Goal: Information Seeking & Learning: Learn about a topic

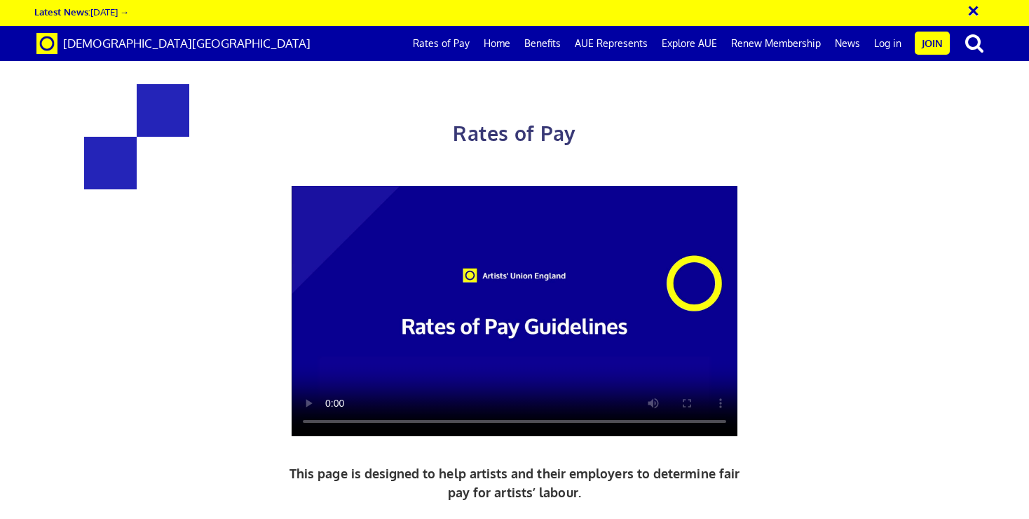
scroll to position [1386, 0]
drag, startPoint x: 667, startPoint y: 341, endPoint x: 802, endPoint y: 344, distance: 135.4
drag, startPoint x: 799, startPoint y: 361, endPoint x: 662, endPoint y: 360, distance: 137.5
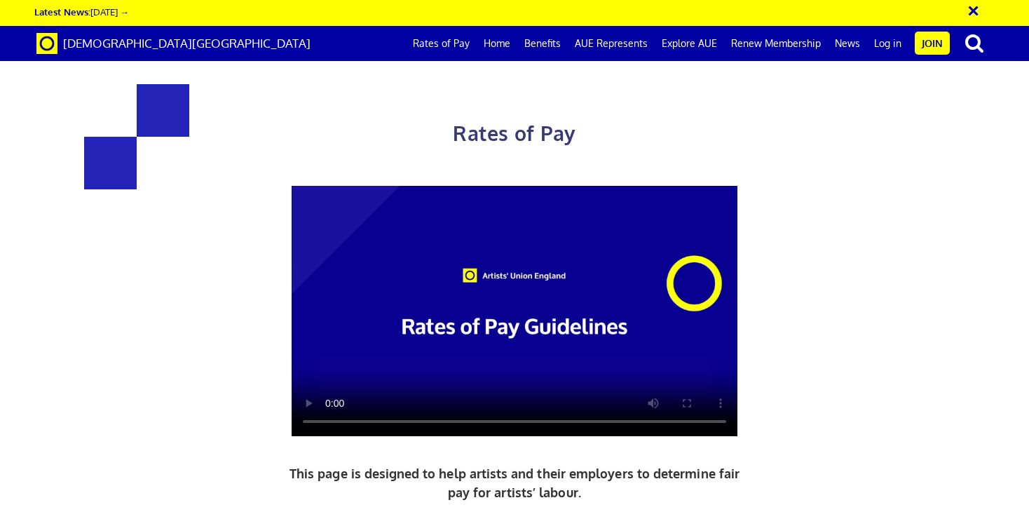
scroll to position [1566, 0]
drag, startPoint x: 775, startPoint y: 182, endPoint x: 672, endPoint y: 181, distance: 103.1
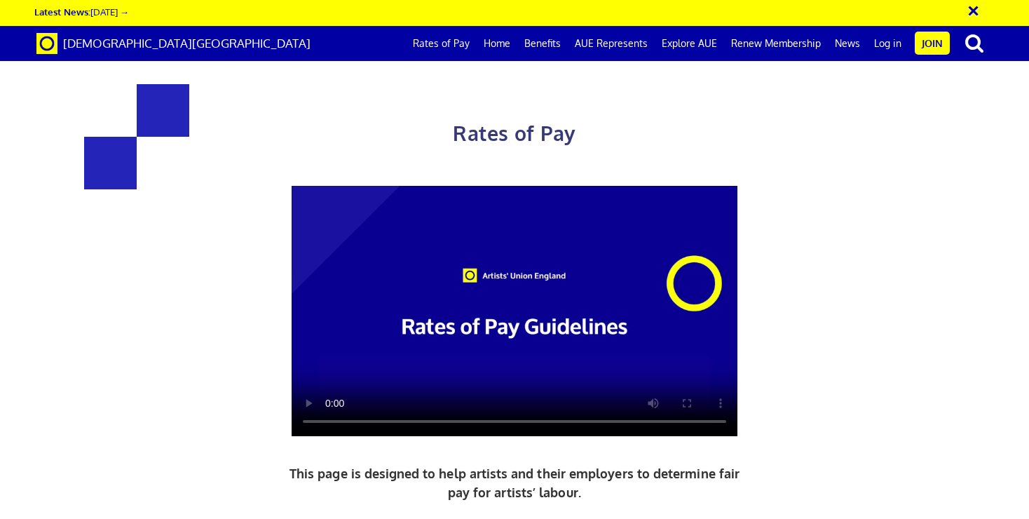
drag, startPoint x: 797, startPoint y: 450, endPoint x: 663, endPoint y: 450, distance: 134.6
drag, startPoint x: 804, startPoint y: 443, endPoint x: 762, endPoint y: 370, distance: 84.8
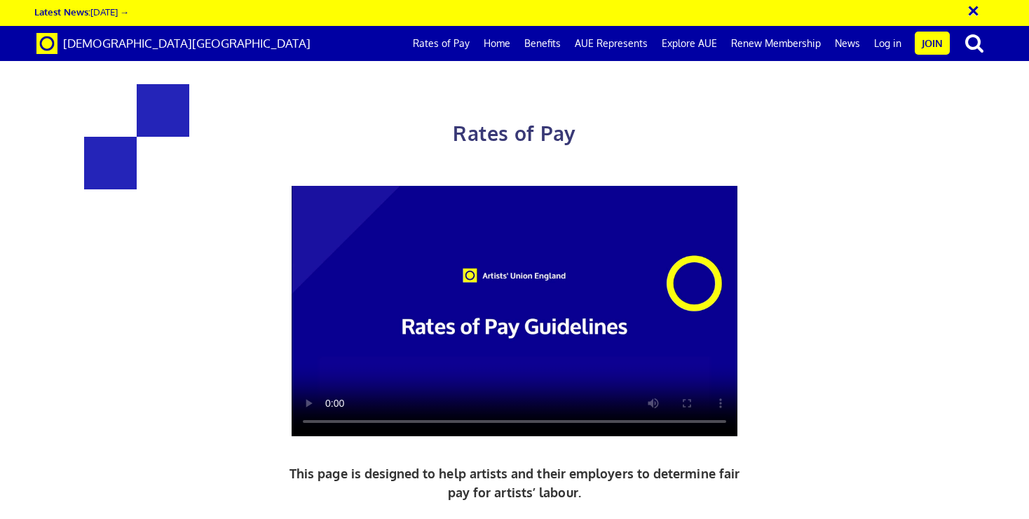
drag, startPoint x: 593, startPoint y: 452, endPoint x: 451, endPoint y: 429, distance: 144.1
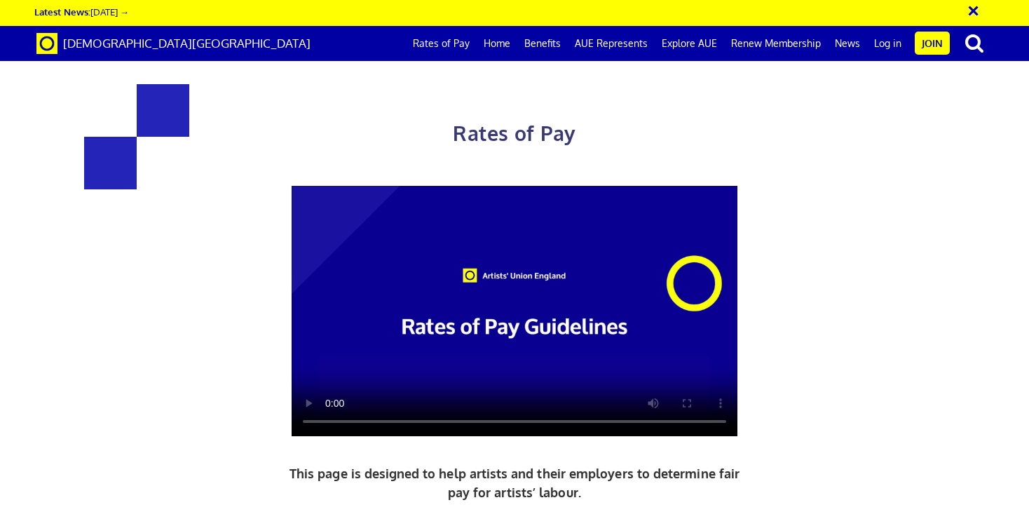
drag, startPoint x: 457, startPoint y: 188, endPoint x: 566, endPoint y: 185, distance: 109.4
drag, startPoint x: 459, startPoint y: 353, endPoint x: 613, endPoint y: 353, distance: 154.3
